Goal: Complete application form: Complete application form

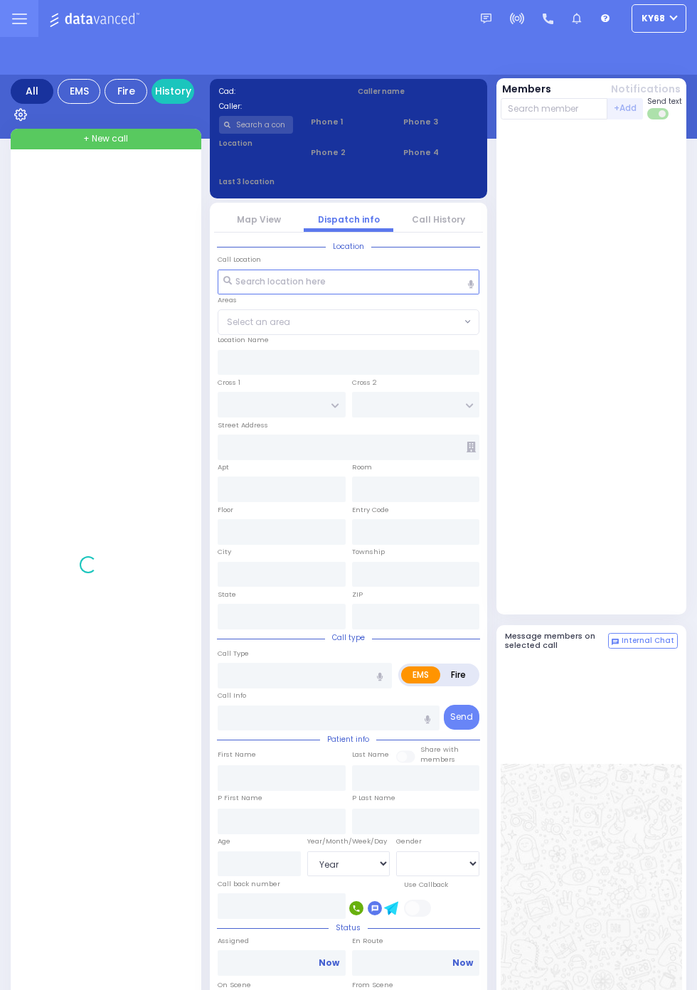
select select "Year"
select select "[DEMOGRAPHIC_DATA]"
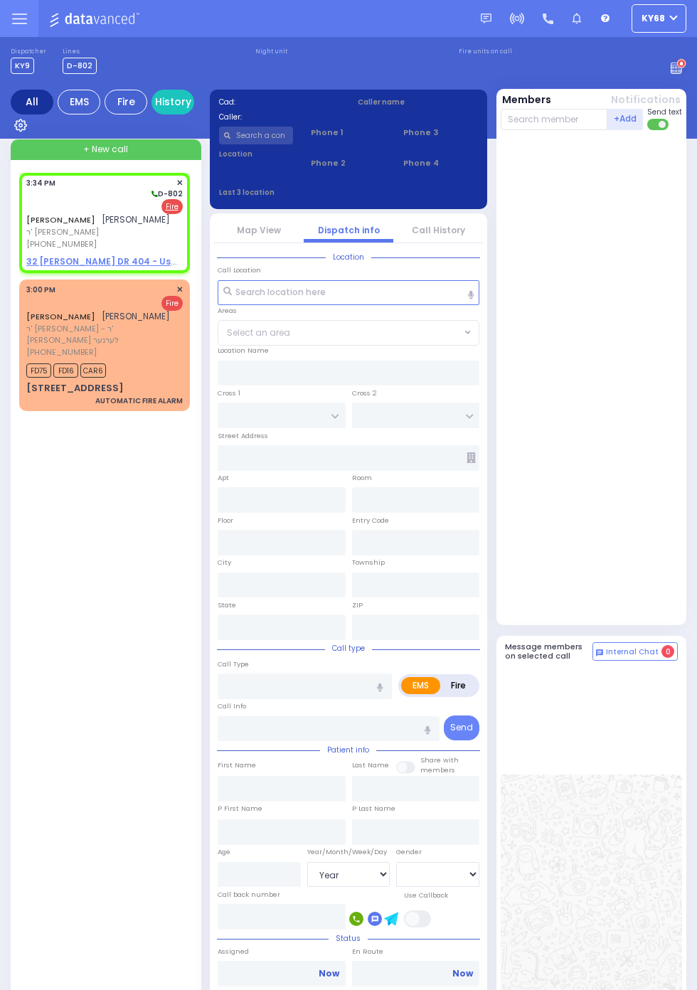
select select
radio input "false"
radio input "true"
type input "YIDA"
type input "[PERSON_NAME]"
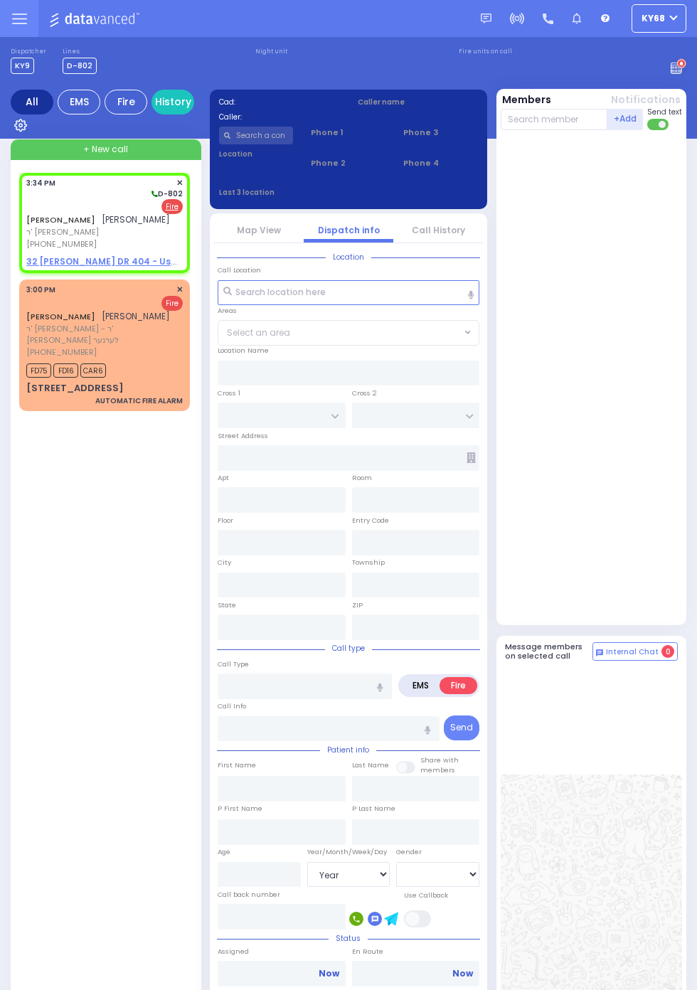
select select
type input "15:34"
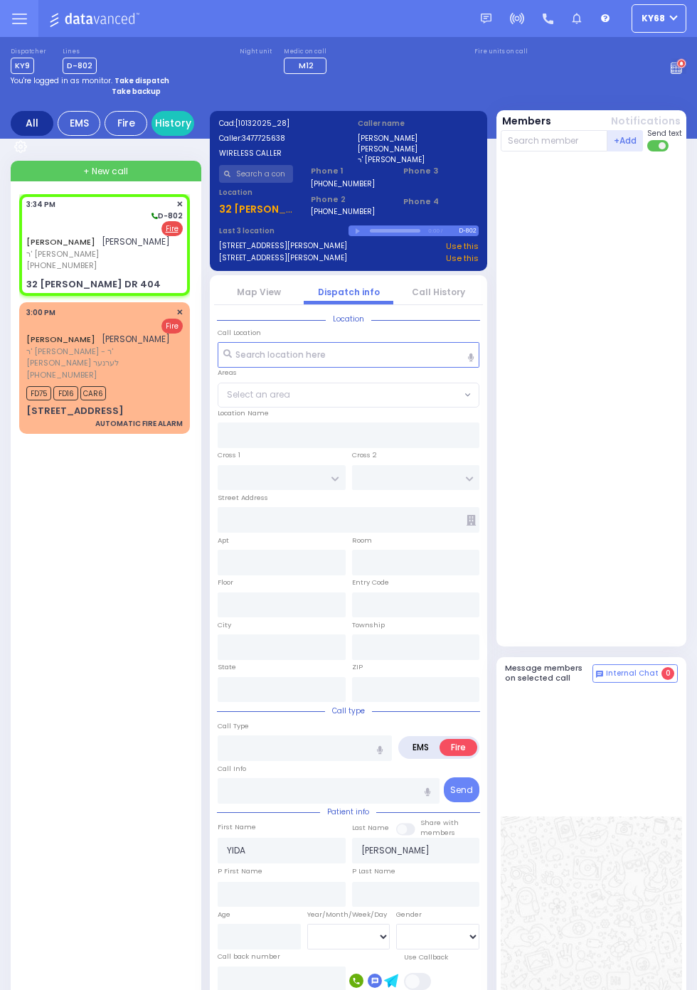
select select
radio input "true"
select select
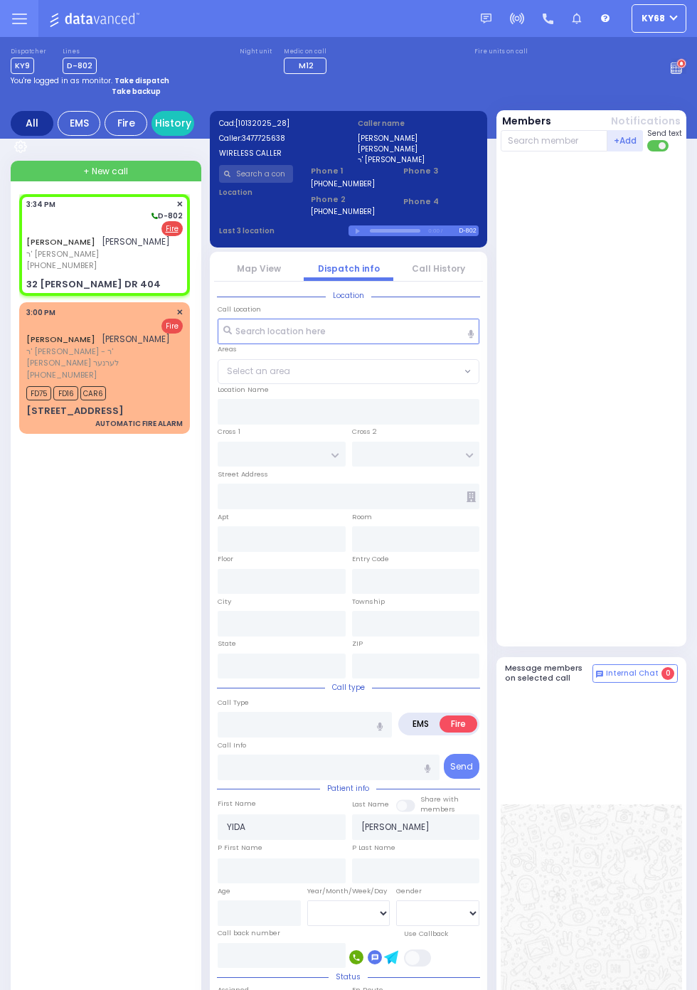
type input "[PERSON_NAME] BLVD"
type input "ACRES RD"
type input "32 [PERSON_NAME] DR"
type input "404"
type input "[PERSON_NAME]"
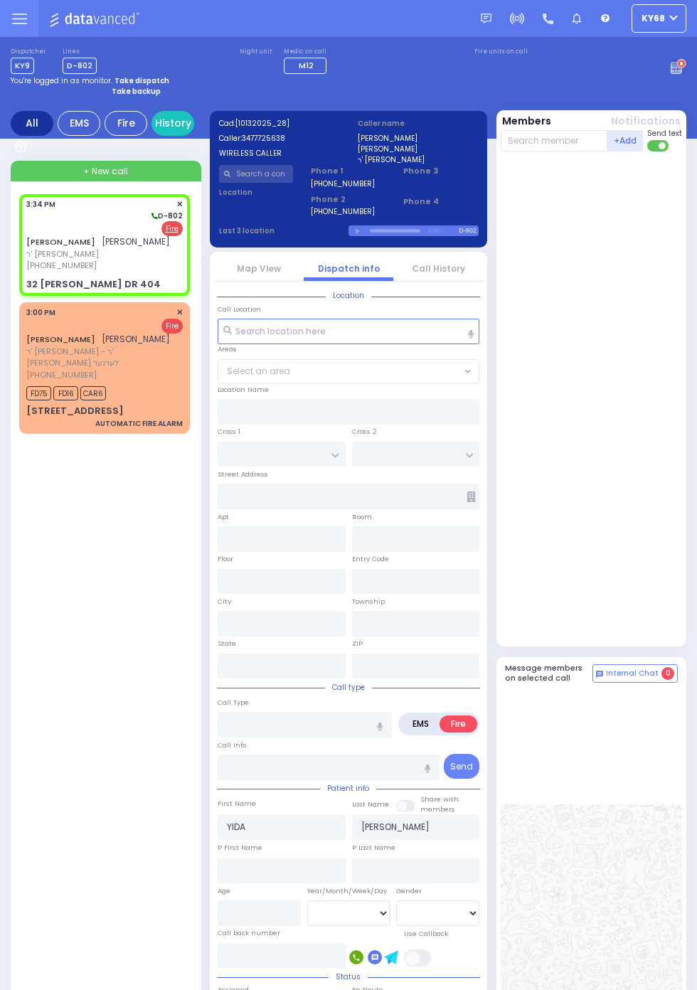
type input "[US_STATE]"
type input "10950"
select select "SECTION 4"
